Goal: Information Seeking & Learning: Learn about a topic

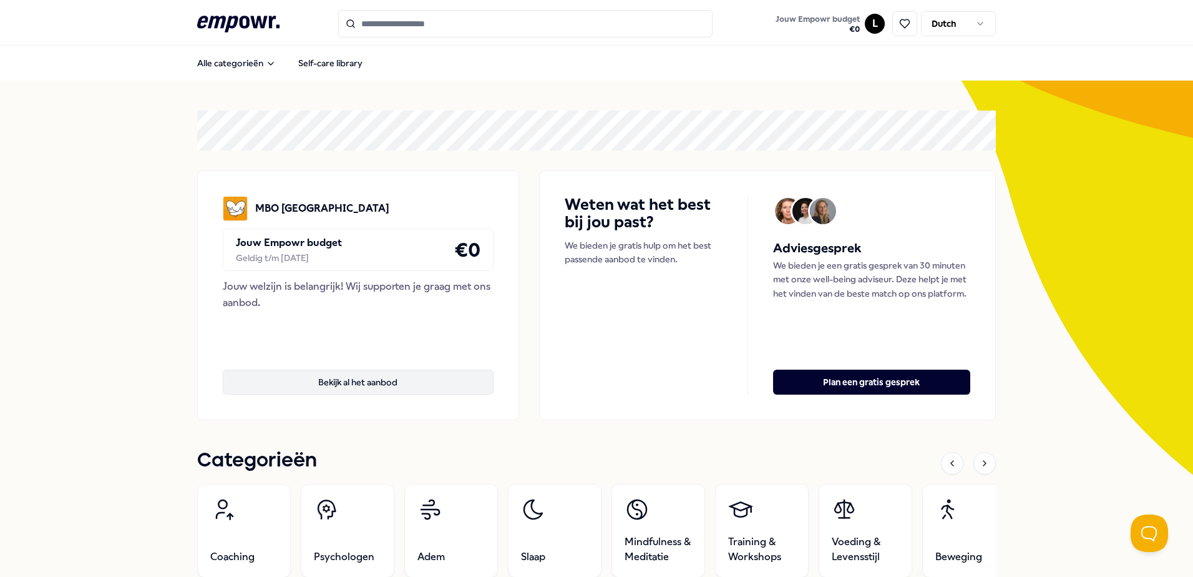
click at [379, 387] on button "Bekijk al het aanbod" at bounding box center [358, 381] width 271 height 25
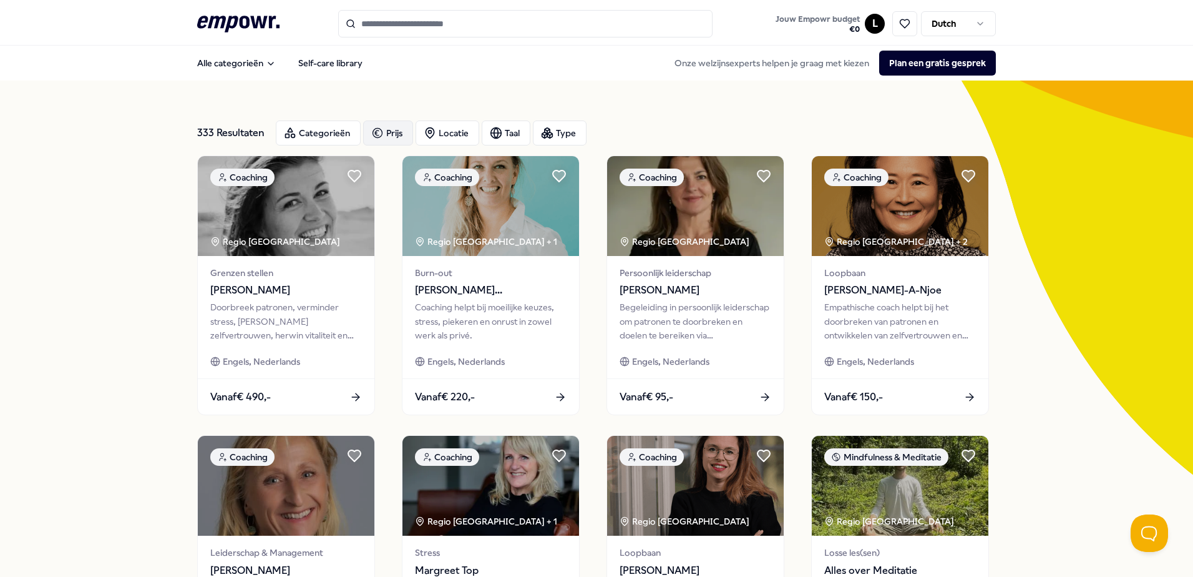
click at [376, 122] on div "Prijs" at bounding box center [388, 132] width 50 height 25
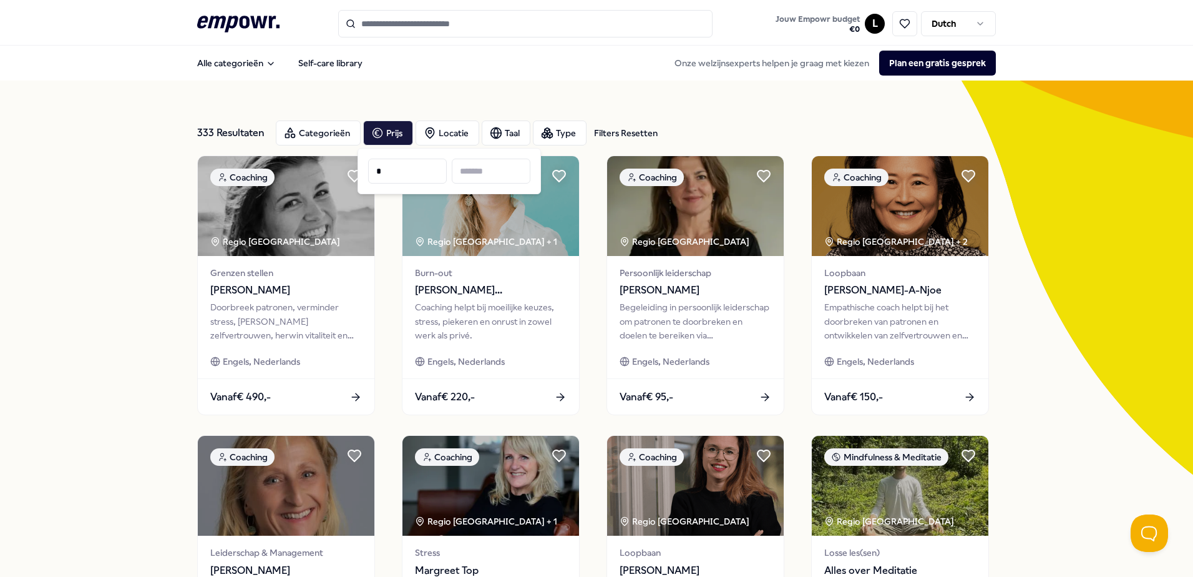
type input "*"
click at [476, 167] on input at bounding box center [491, 171] width 79 height 25
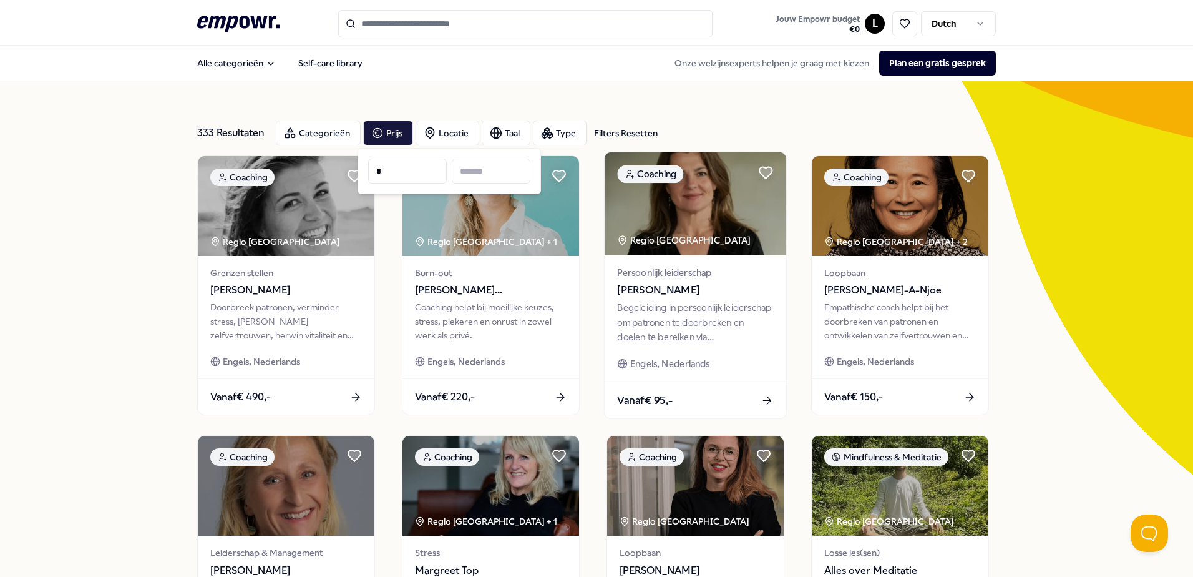
type input "*"
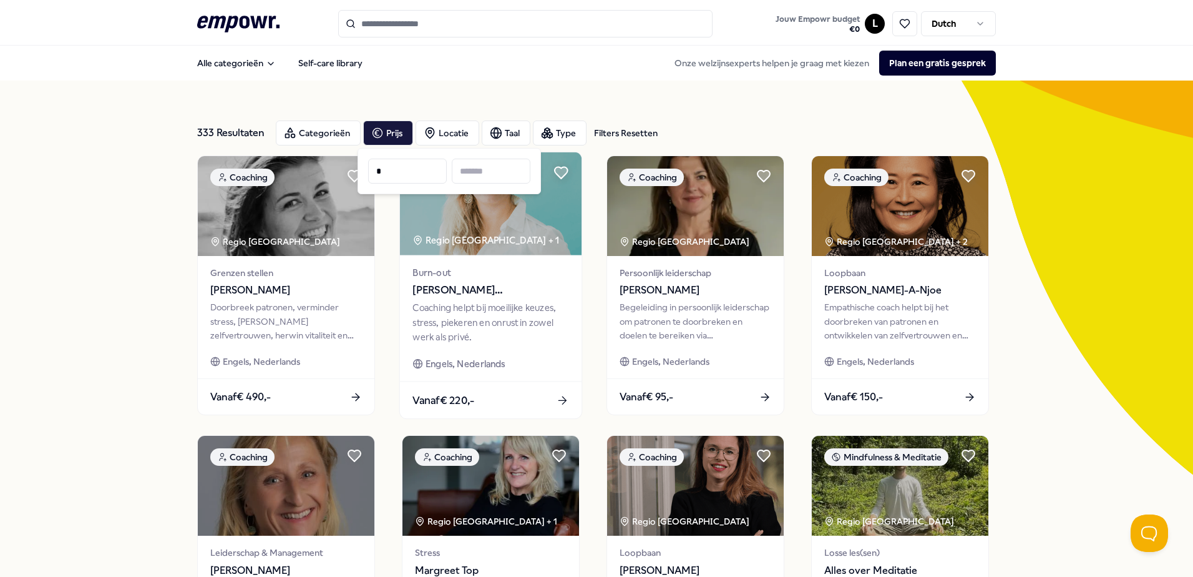
type input "*"
click at [823, 17] on span "Jouw Empowr budget" at bounding box center [818, 19] width 84 height 10
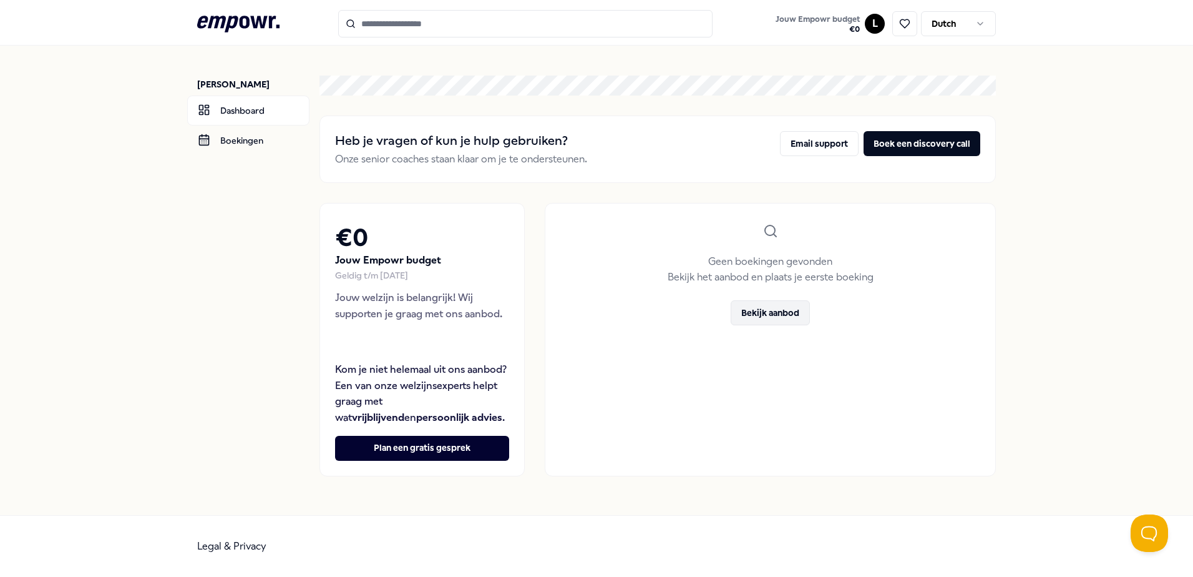
click at [788, 308] on button "Bekijk aanbod" at bounding box center [770, 312] width 79 height 25
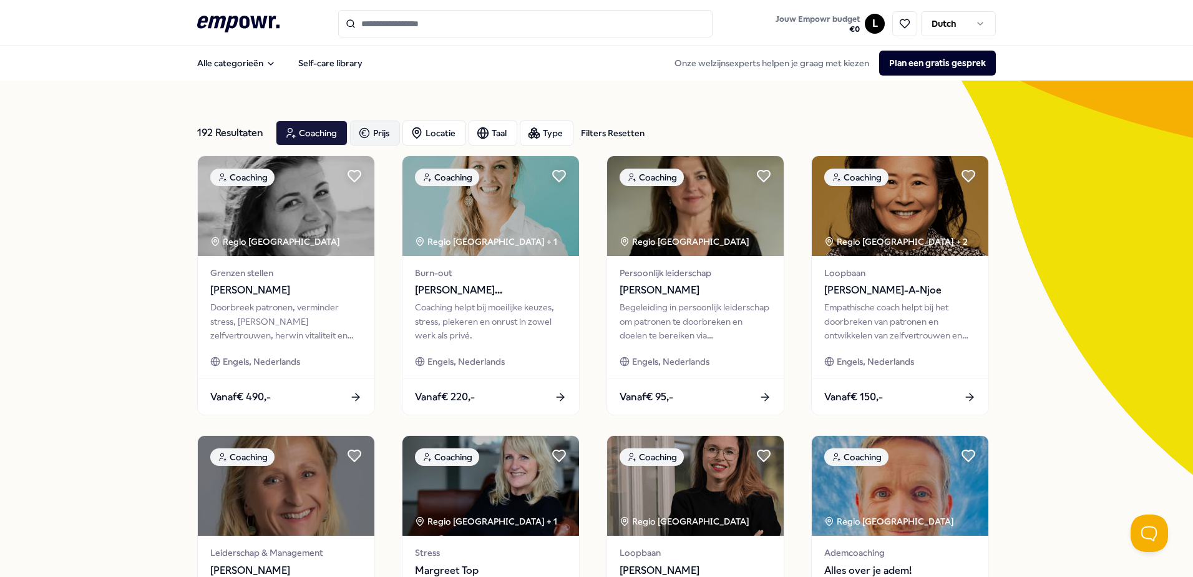
click at [358, 139] on icon "button" at bounding box center [364, 132] width 12 height 15
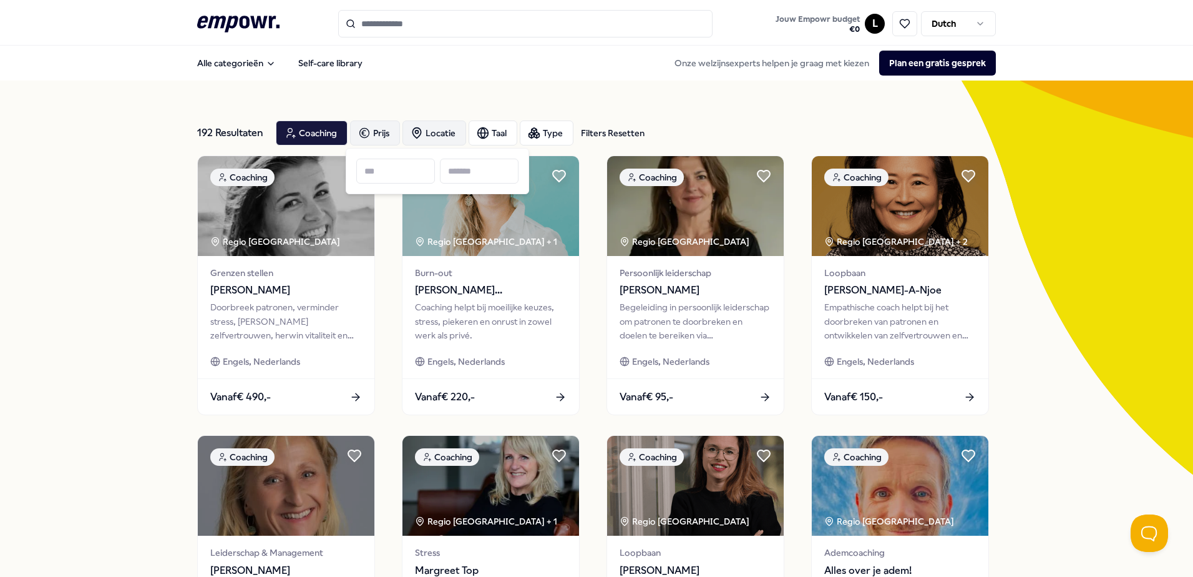
click at [403, 129] on div "Locatie" at bounding box center [435, 132] width 64 height 25
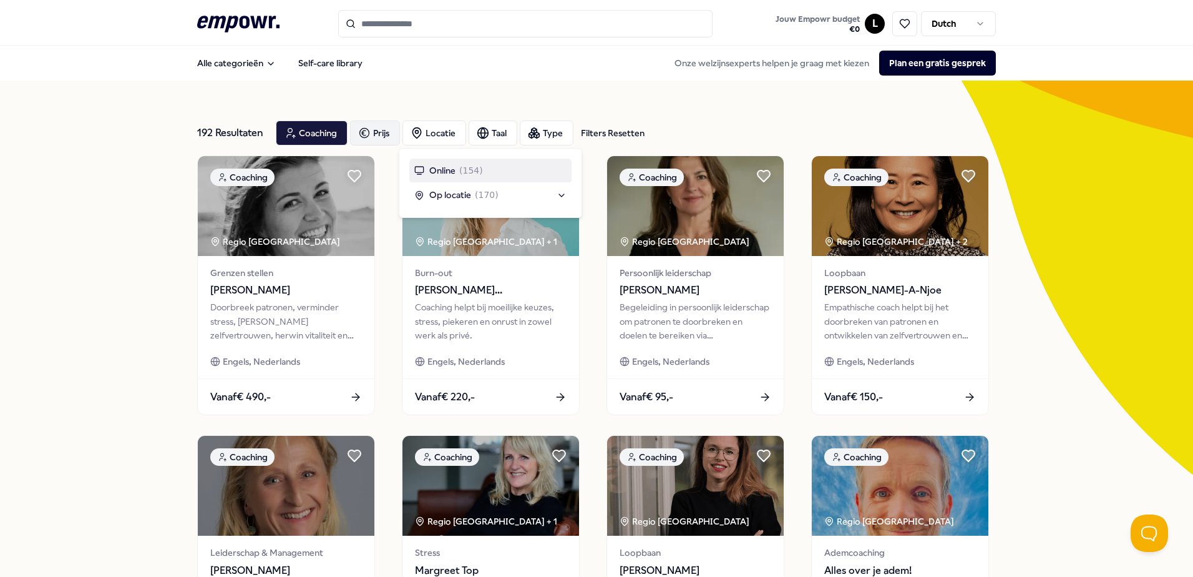
click at [515, 125] on div "Coaching Prijs Locatie Taal Type Filters Resetten" at bounding box center [460, 132] width 369 height 25
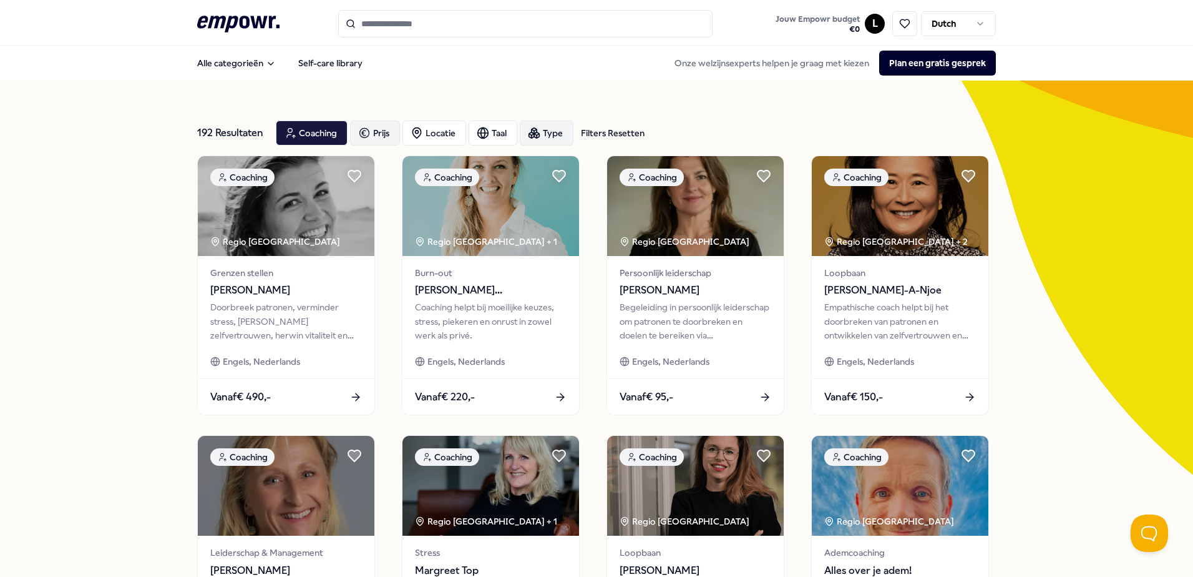
click at [557, 126] on div "Type" at bounding box center [547, 132] width 54 height 25
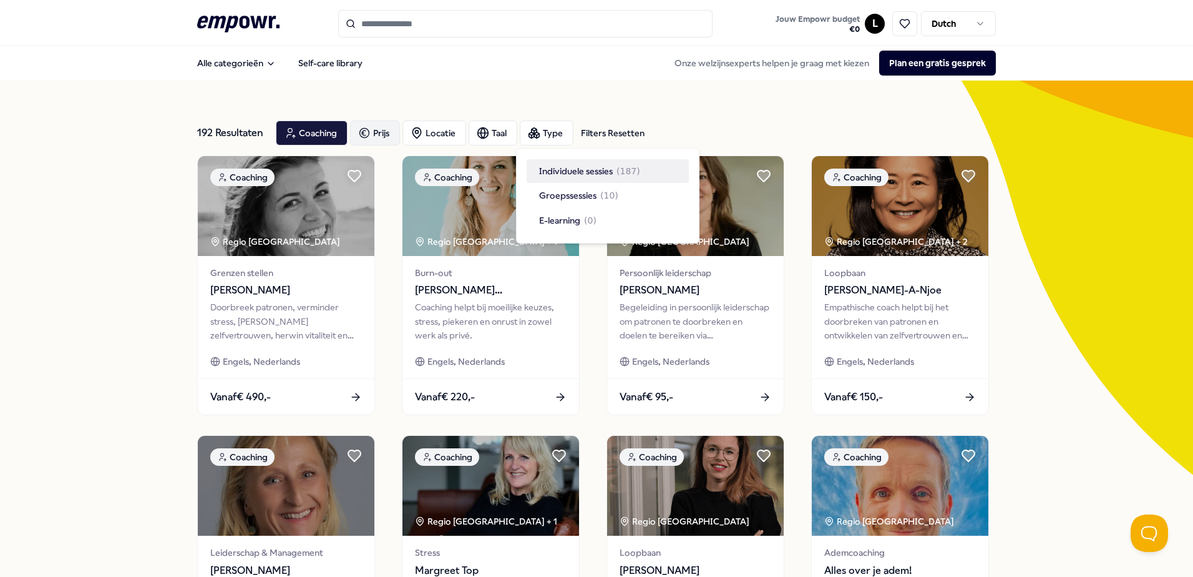
click at [604, 129] on div "Filters Resetten" at bounding box center [613, 133] width 64 height 14
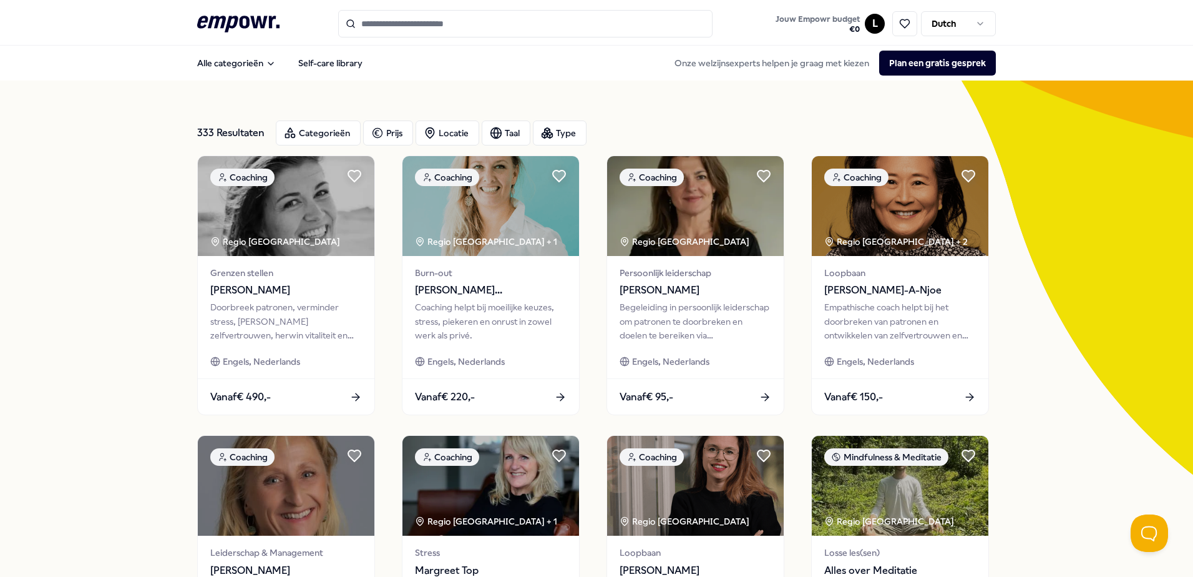
click at [75, 320] on div "333 Resultaten Categorieën Prijs Locatie Taal Type Coaching Regio [GEOGRAPHIC_D…" at bounding box center [596, 568] width 1193 height 974
click at [575, 130] on div "Type" at bounding box center [560, 132] width 54 height 25
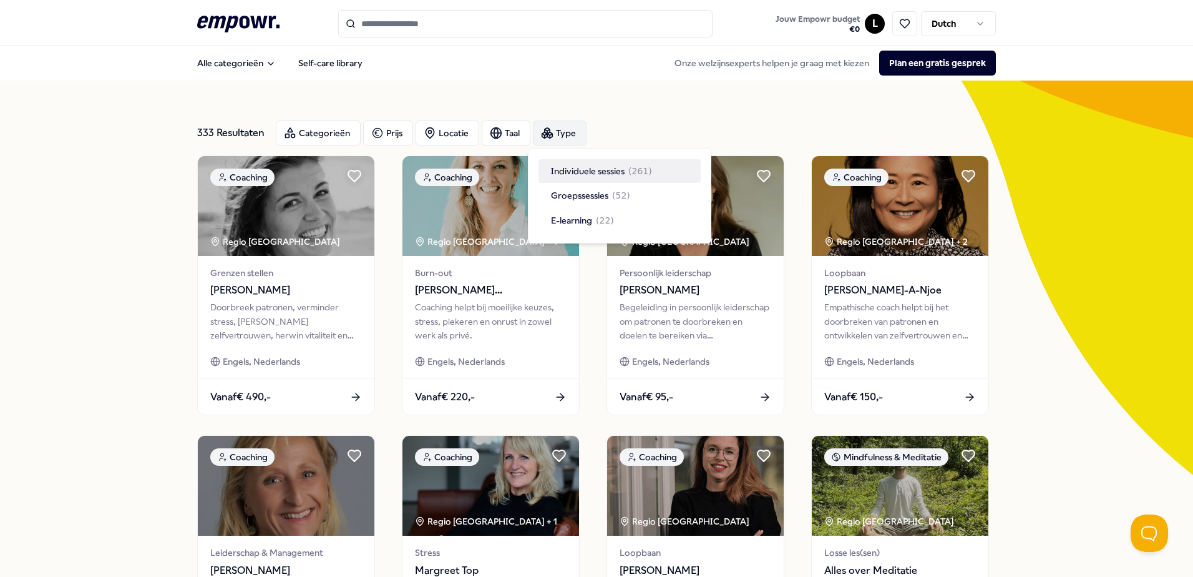
click at [564, 134] on div "Type" at bounding box center [560, 132] width 54 height 25
